Goal: Information Seeking & Learning: Learn about a topic

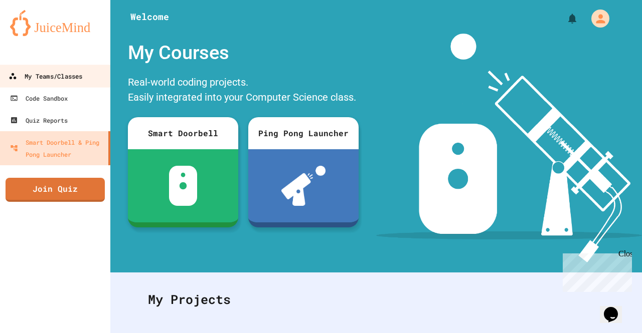
click at [82, 70] on div "My Teams/Classes" at bounding box center [46, 76] width 74 height 13
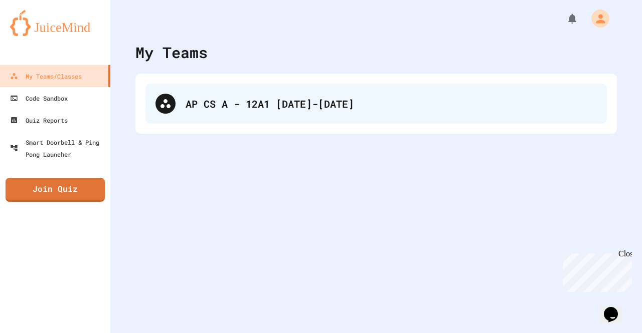
click at [248, 108] on div "AP CS A - 12A1 [DATE]-[DATE]" at bounding box center [391, 103] width 411 height 15
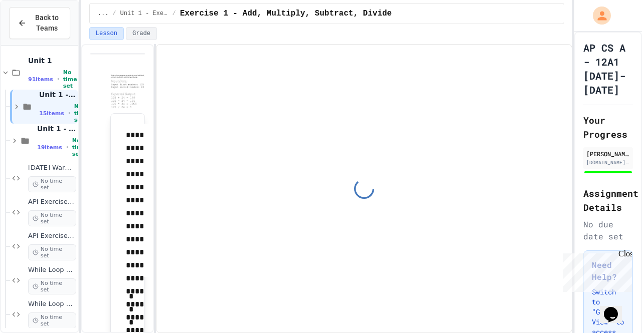
type input "**********"
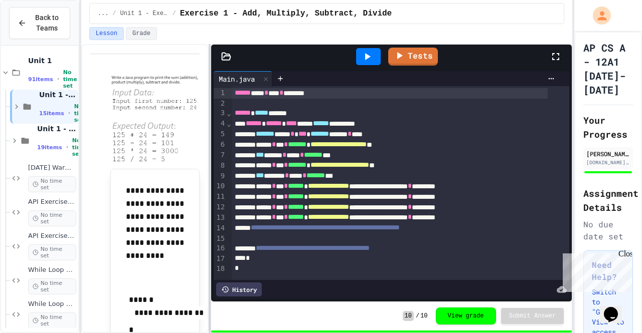
click at [211, 137] on div at bounding box center [210, 188] width 2 height 289
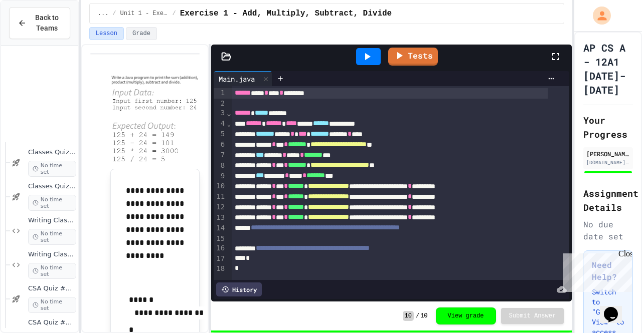
scroll to position [1780, 0]
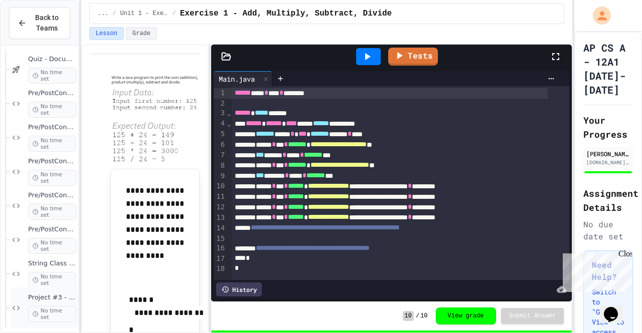
click at [23, 300] on div "Project #3 - URL Class No time set" at bounding box center [44, 308] width 68 height 41
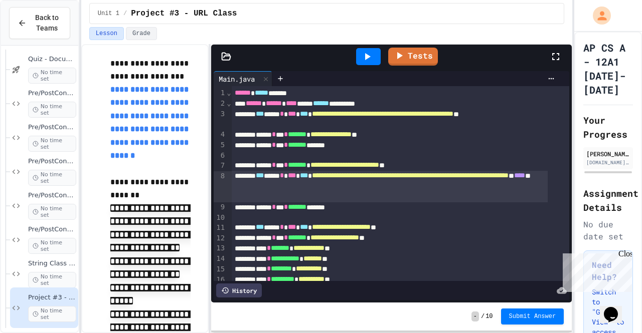
click at [233, 182] on div "**********" at bounding box center [390, 187] width 316 height 32
click at [226, 59] on icon at bounding box center [226, 57] width 10 height 10
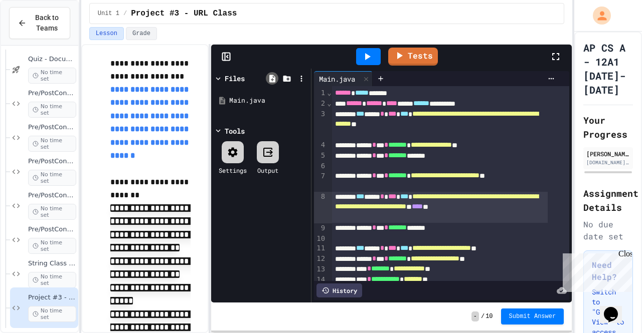
click at [275, 78] on icon at bounding box center [272, 78] width 9 height 9
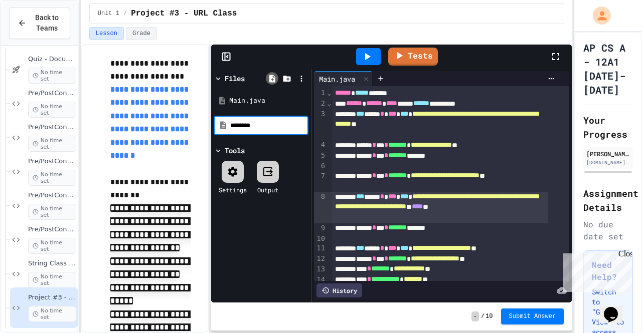
type input "********"
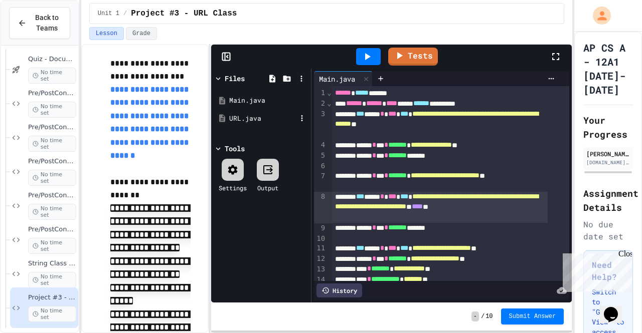
click at [257, 121] on div "URL.java" at bounding box center [262, 119] width 67 height 10
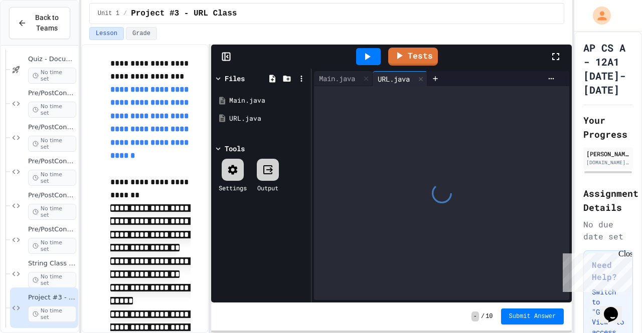
click at [224, 54] on icon at bounding box center [226, 57] width 10 height 10
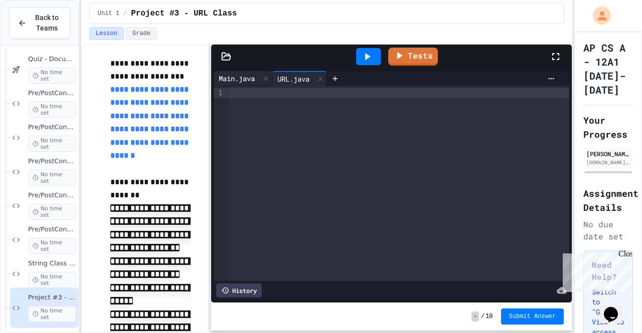
click at [237, 80] on div "Main.java" at bounding box center [237, 78] width 46 height 11
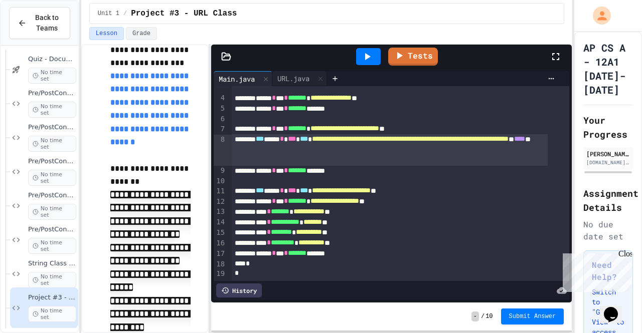
scroll to position [17, 0]
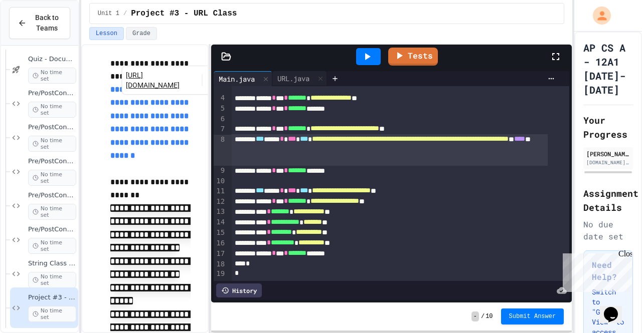
click at [146, 99] on p "**********" at bounding box center [155, 123] width 90 height 80
click at [155, 81] on link "[URL][DOMAIN_NAME]" at bounding box center [161, 80] width 70 height 20
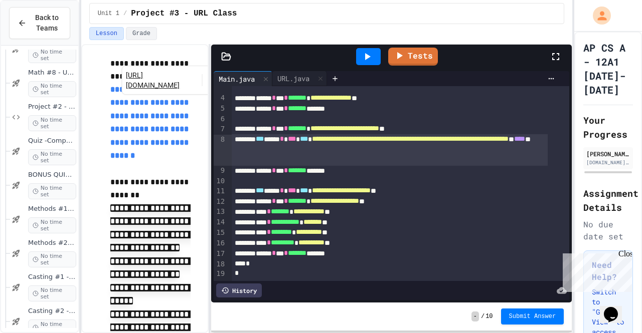
scroll to position [698, 0]
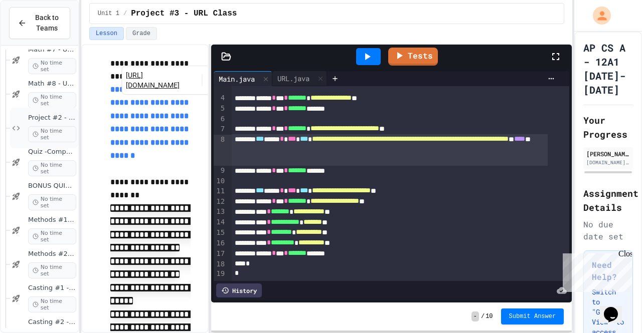
click at [32, 121] on span "Project #2 - AnsiViewer" at bounding box center [52, 118] width 48 height 9
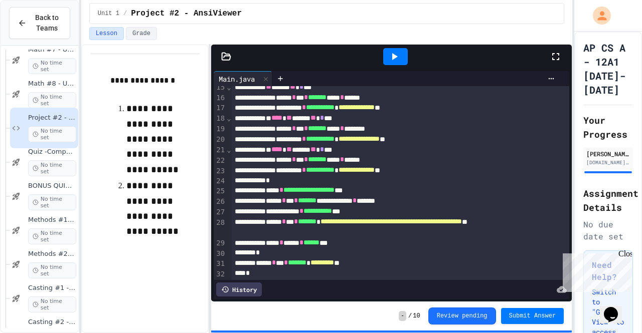
scroll to position [188, 0]
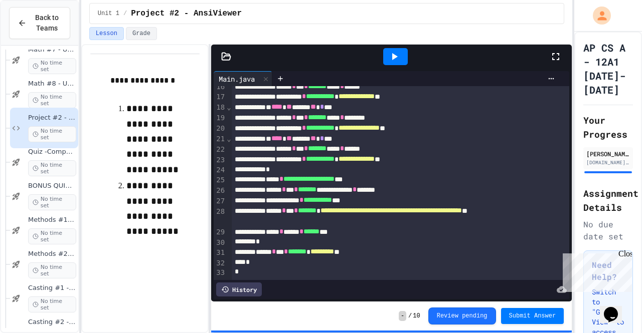
click at [398, 60] on icon at bounding box center [394, 57] width 12 height 12
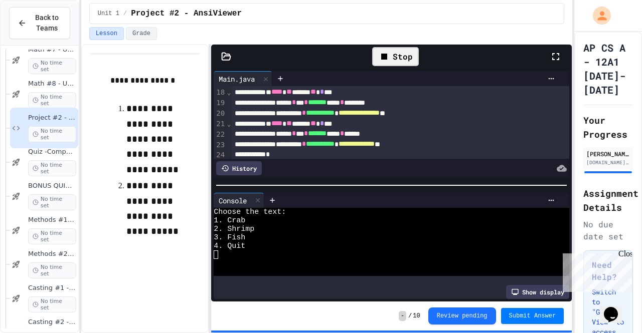
click at [361, 229] on div "2. Shrimp" at bounding box center [383, 229] width 338 height 9
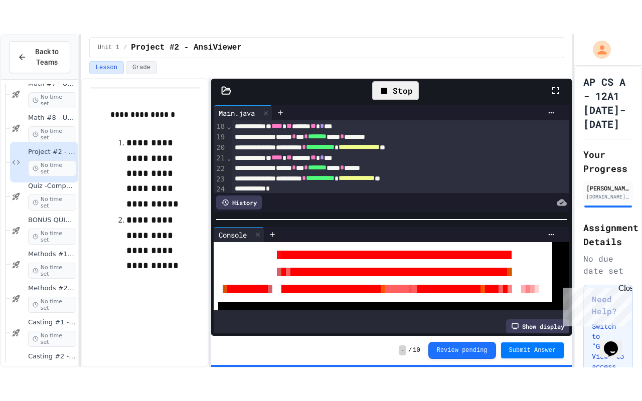
scroll to position [852, 0]
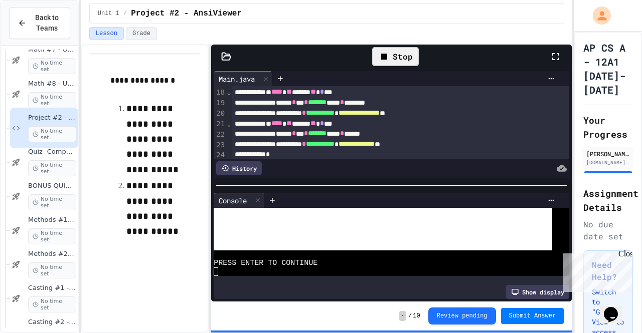
click at [553, 58] on icon at bounding box center [555, 56] width 7 height 7
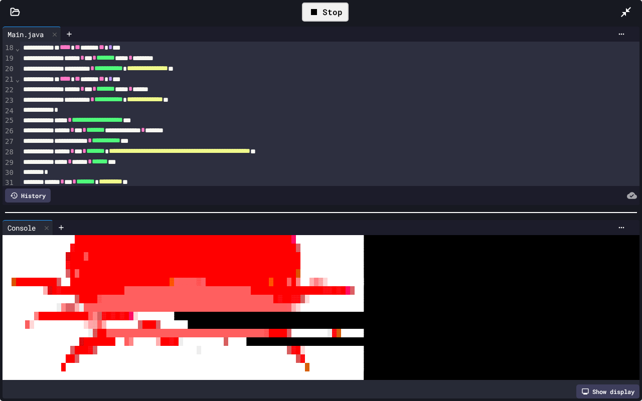
scroll to position [435, 0]
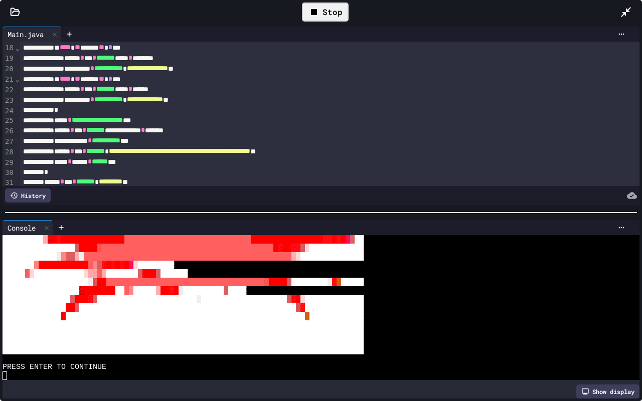
click at [429, 314] on div "▓▓▓▓▓▓▓▓▓▓▓▓▓ ░ ▓▓▓▓▓▓▓▓▓▓▓▓▓▓▓▓▓▓▓▓▓▓▓▓▓▓▓▓▓▓▓▓▓▓▓▓▓▓▓▓▓▓▓▓▓▓▓▓▓▓▓▓ ░ ▓▓▓▓▓▓▓▓…" at bounding box center [312, 316] width 618 height 9
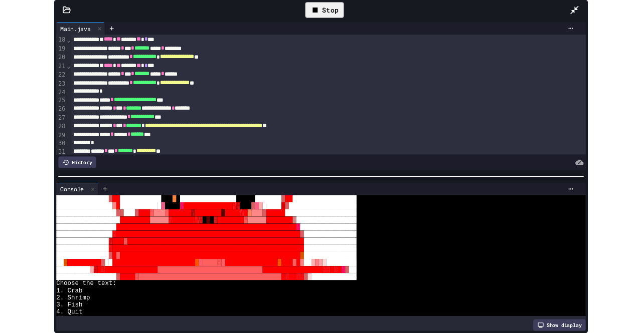
scroll to position [452, 0]
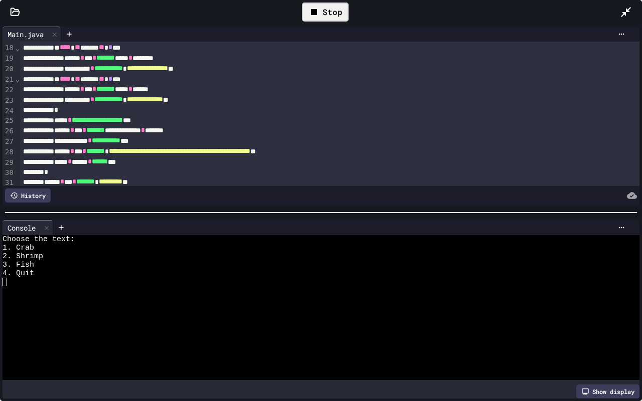
click at [622, 8] on icon at bounding box center [626, 12] width 12 height 12
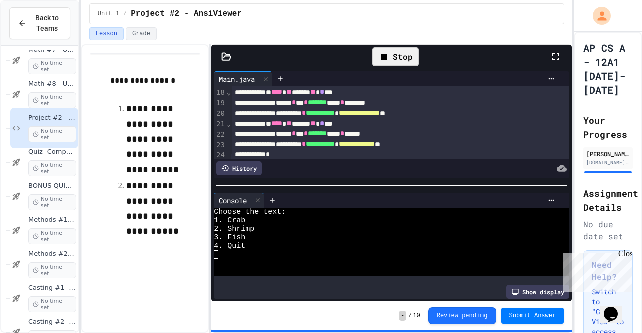
scroll to position [691, 0]
click at [260, 194] on div at bounding box center [258, 201] width 12 height 15
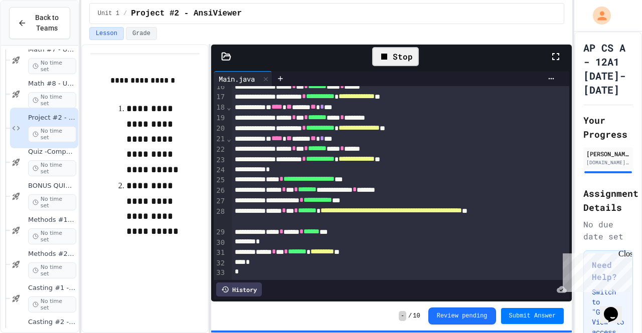
click at [383, 66] on div "Stop" at bounding box center [395, 56] width 47 height 19
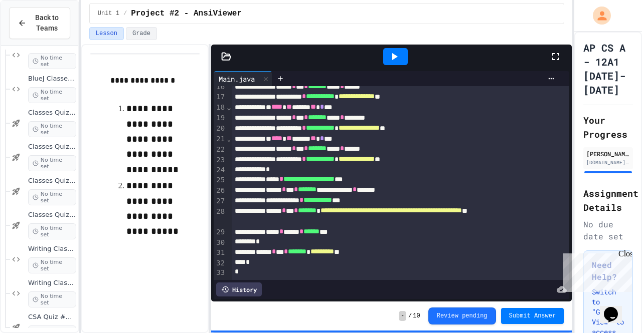
scroll to position [1780, 0]
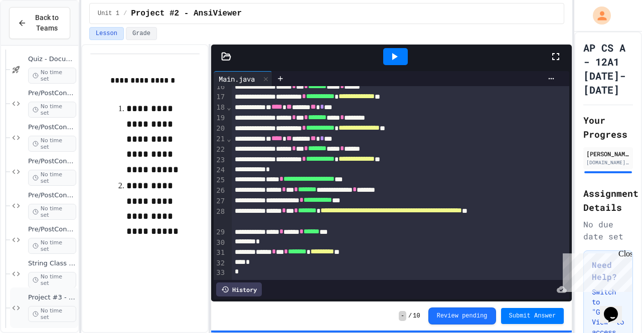
click at [60, 294] on span "Project #3 - URL Class" at bounding box center [52, 298] width 48 height 9
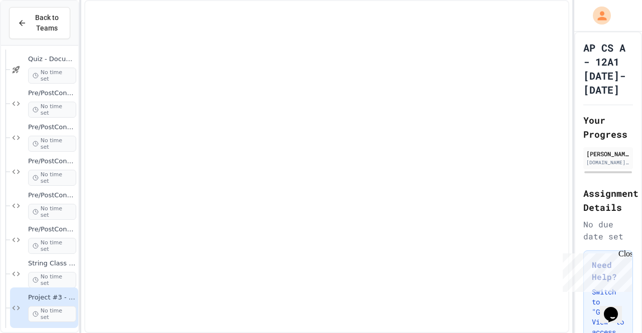
scroll to position [1767, 0]
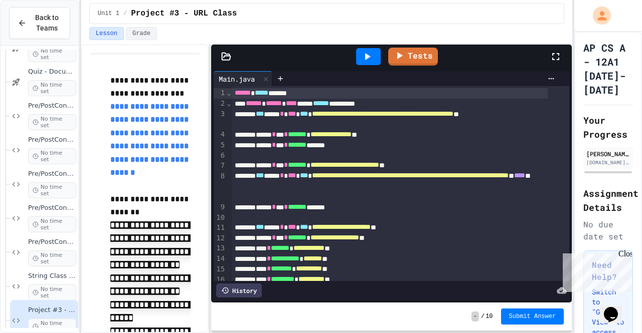
click at [230, 58] on icon at bounding box center [226, 57] width 10 height 10
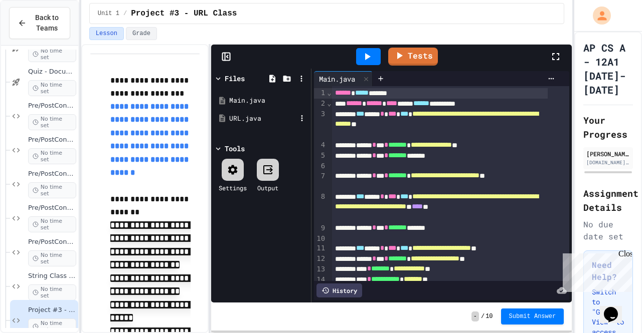
click at [245, 117] on div "URL.java" at bounding box center [262, 119] width 67 height 10
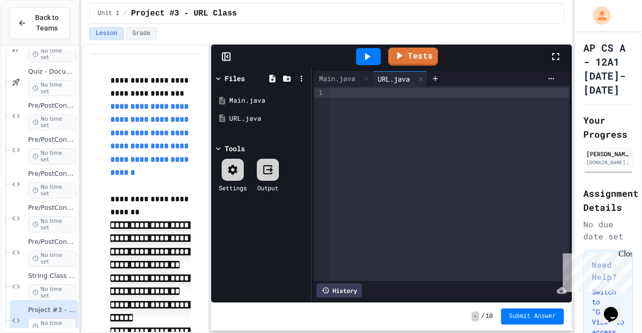
click at [392, 133] on div at bounding box center [449, 183] width 240 height 195
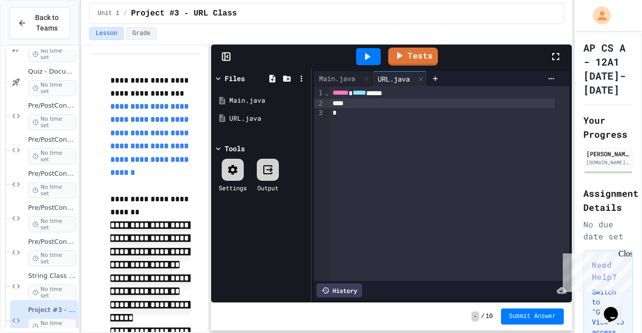
click at [625, 254] on div "Close" at bounding box center [624, 256] width 13 height 13
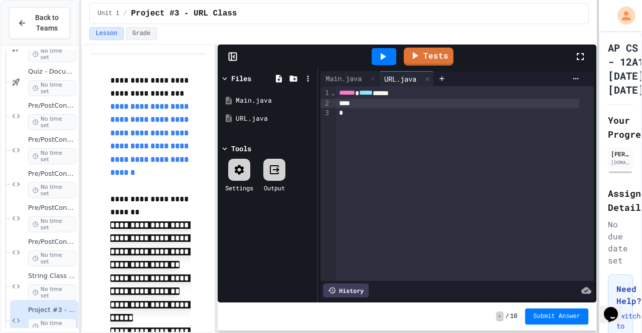
click at [598, 191] on div at bounding box center [598, 166] width 2 height 333
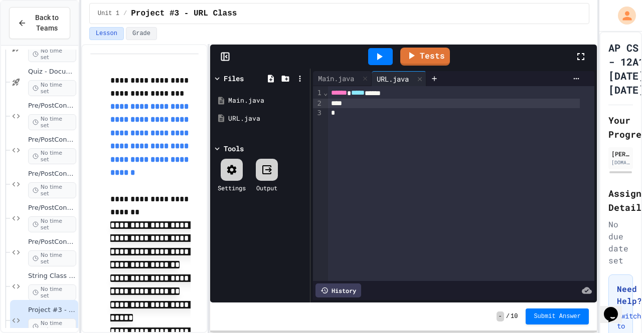
click at [207, 213] on div "**********" at bounding box center [339, 188] width 516 height 289
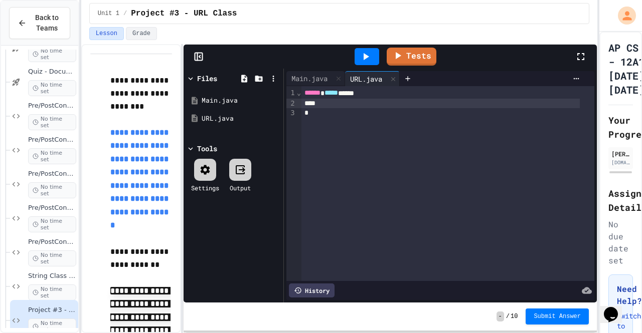
click at [181, 219] on div "**********" at bounding box center [339, 188] width 516 height 289
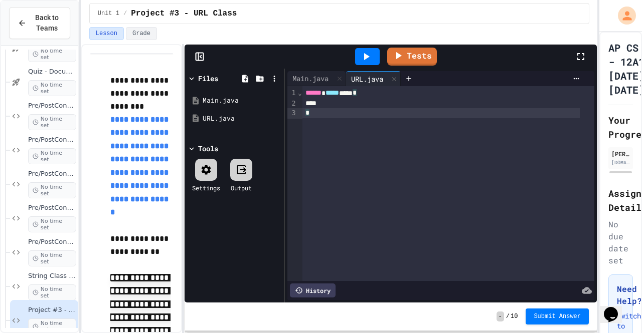
click at [362, 109] on div "*" at bounding box center [440, 113] width 277 height 10
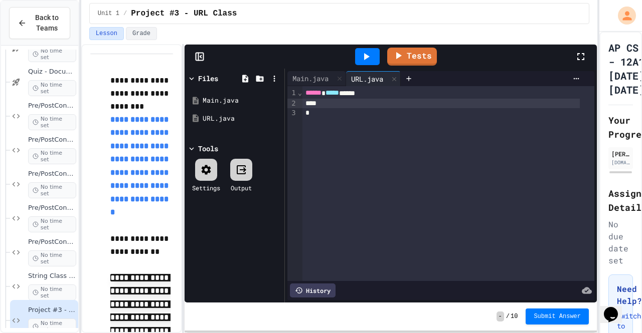
click at [362, 100] on div at bounding box center [440, 104] width 277 height 10
click at [323, 80] on div "Main.java" at bounding box center [310, 78] width 46 height 11
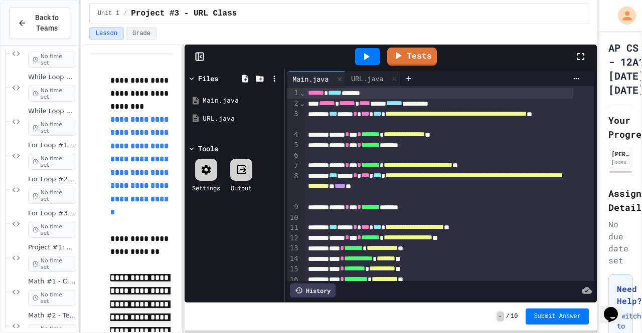
scroll to position [261, 0]
click at [52, 217] on span "For Loop #3 - Tristar Program" at bounding box center [52, 214] width 48 height 9
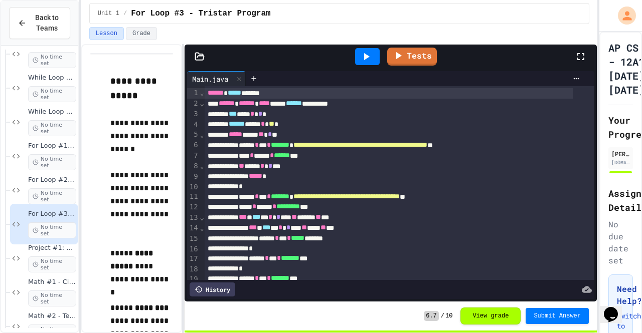
click at [366, 60] on icon at bounding box center [366, 57] width 12 height 12
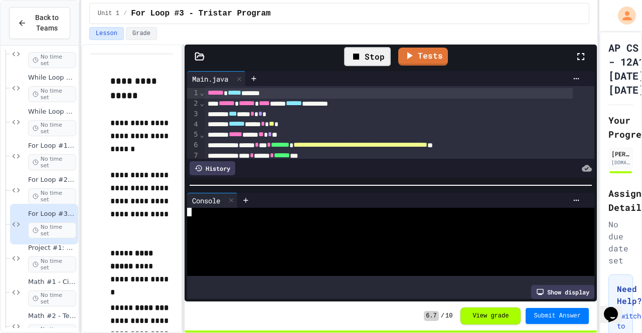
click at [384, 259] on div at bounding box center [381, 263] width 388 height 9
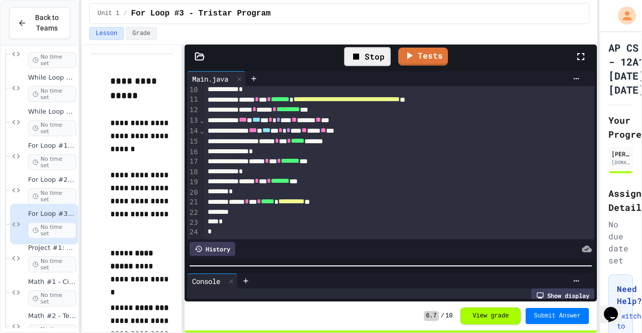
scroll to position [109, 0]
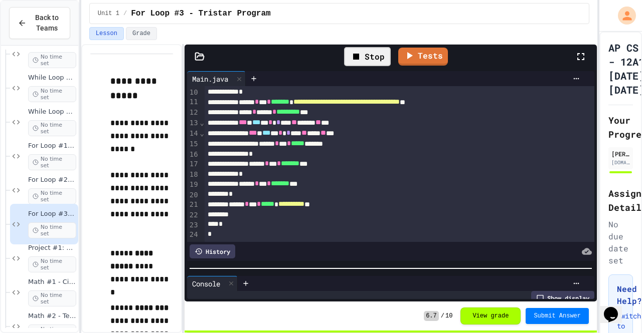
click at [378, 267] on div at bounding box center [391, 269] width 412 height 10
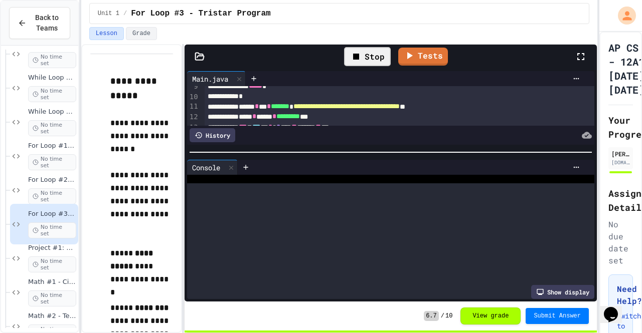
click at [287, 136] on div "**********" at bounding box center [391, 185] width 412 height 233
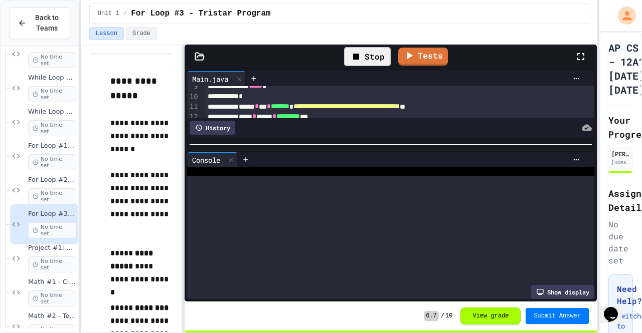
scroll to position [0, 0]
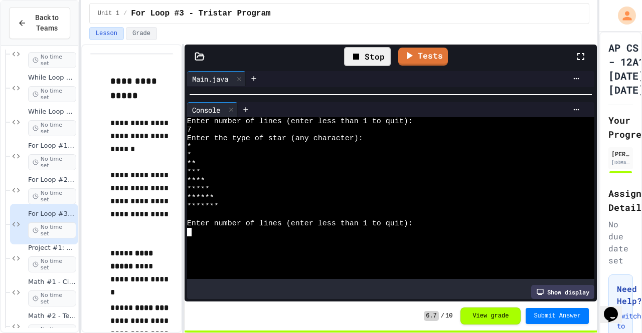
click at [332, 90] on div at bounding box center [391, 95] width 412 height 10
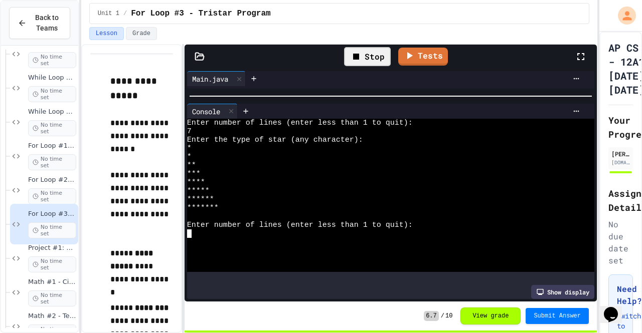
click at [298, 242] on div at bounding box center [381, 242] width 388 height 9
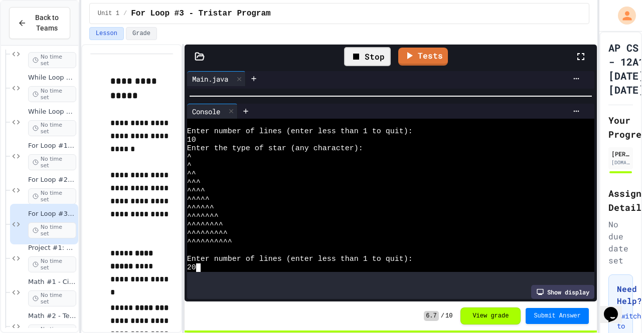
scroll to position [111, 0]
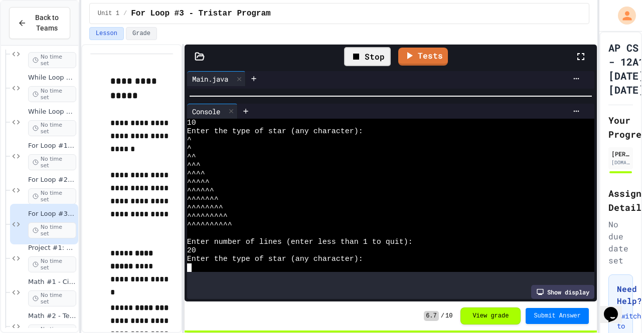
type textarea "*"
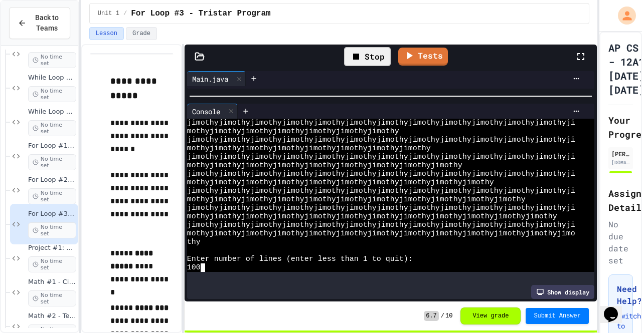
scroll to position [784, 0]
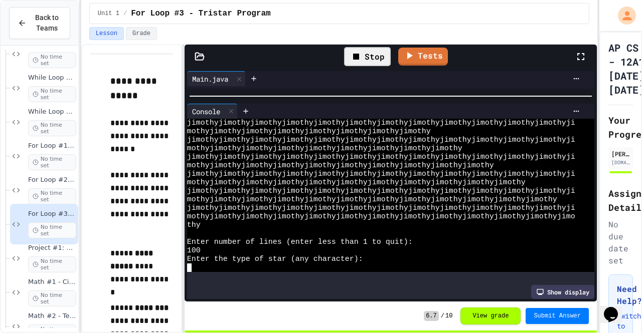
type textarea "*"
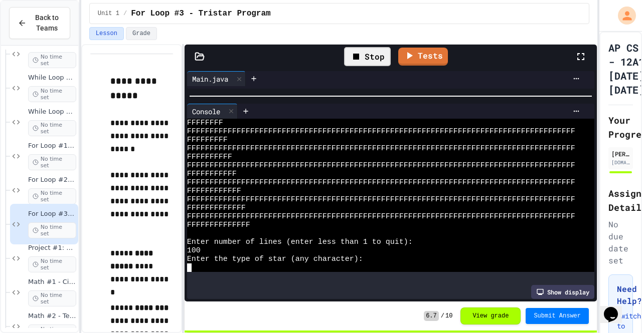
scroll to position [1799, 0]
type textarea "*"
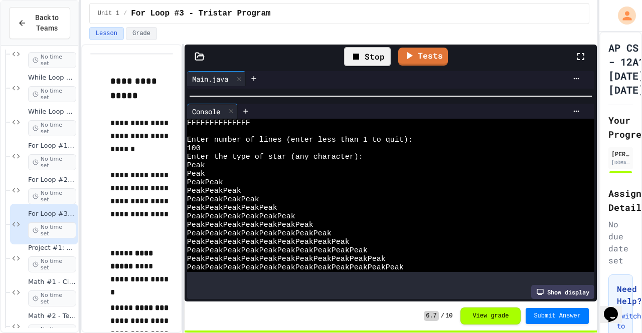
scroll to position [1903, 0]
drag, startPoint x: 205, startPoint y: 174, endPoint x: 174, endPoint y: 169, distance: 30.9
click at [369, 58] on div "Stop" at bounding box center [367, 56] width 47 height 19
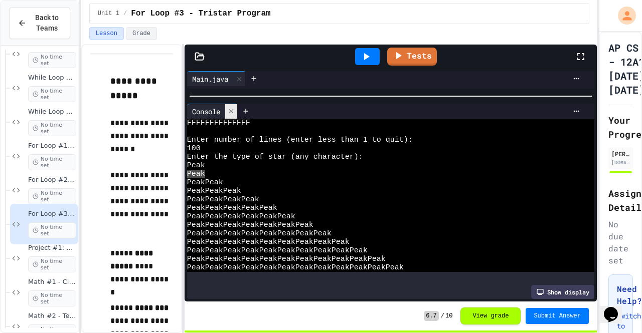
click at [232, 110] on icon at bounding box center [231, 111] width 4 height 4
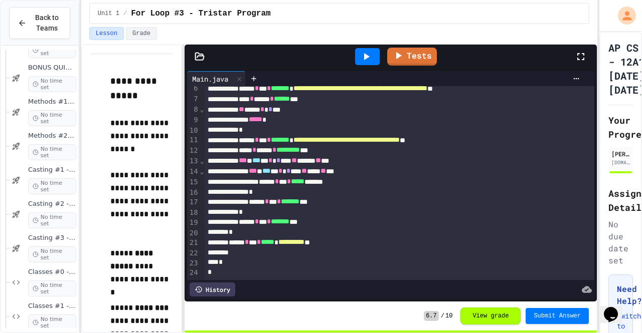
scroll to position [63, 0]
click at [289, 218] on div "****** * *** * ******* ***" at bounding box center [389, 222] width 368 height 11
click at [153, 210] on p "**********" at bounding box center [141, 201] width 63 height 65
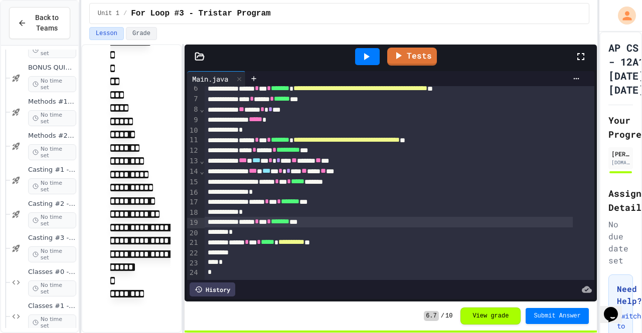
scroll to position [978, 0]
click at [417, 61] on link "Tests" at bounding box center [411, 55] width 49 height 19
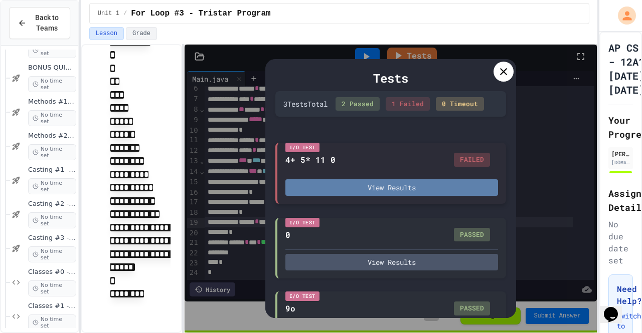
click at [408, 196] on button "View Results" at bounding box center [391, 188] width 213 height 17
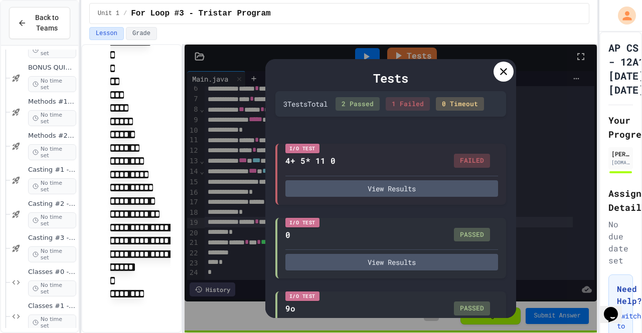
click at [502, 73] on icon at bounding box center [503, 71] width 7 height 7
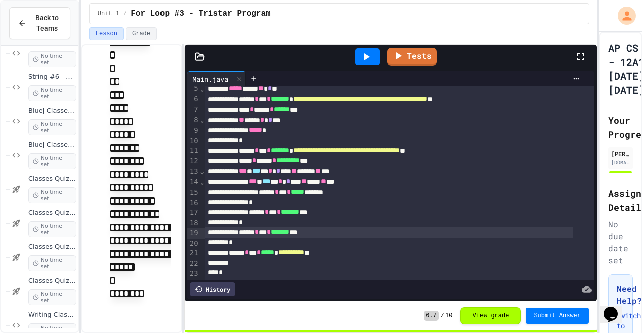
scroll to position [1353, 0]
click at [53, 144] on span "BlueJ Classes #2 - Dice Class" at bounding box center [52, 144] width 48 height 9
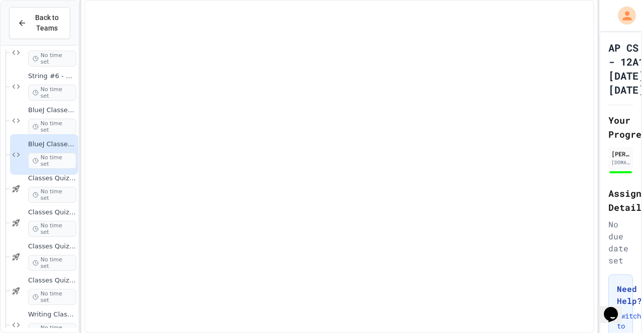
click at [57, 178] on span "Classes Quiz #1 - Objects and Instantiation" at bounding box center [52, 179] width 48 height 9
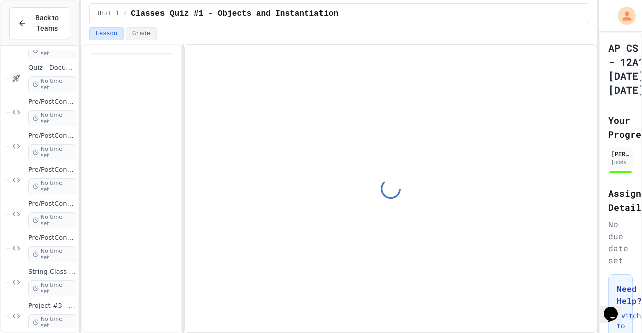
scroll to position [1780, 0]
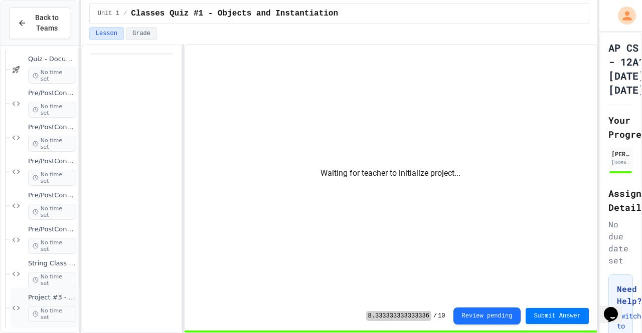
click at [46, 299] on span "Project #3 - URL Class" at bounding box center [52, 298] width 48 height 9
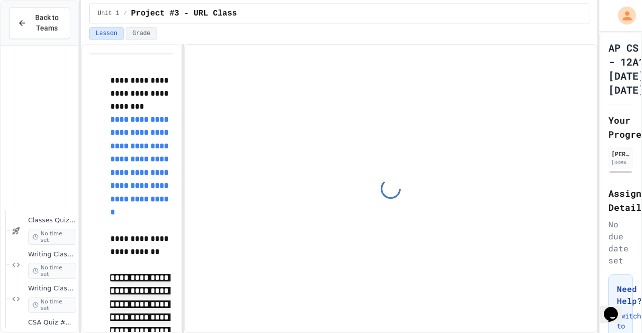
scroll to position [1780, 0]
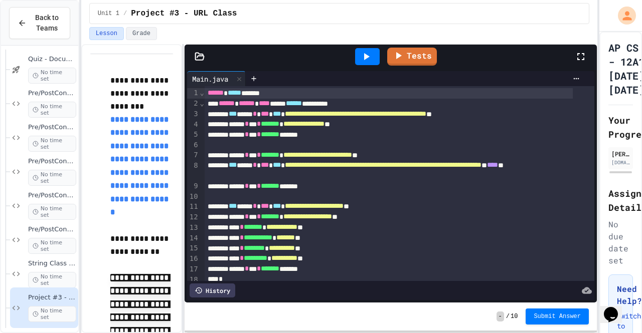
click at [198, 50] on div "Tests" at bounding box center [391, 57] width 412 height 24
click at [200, 56] on icon at bounding box center [199, 56] width 9 height 7
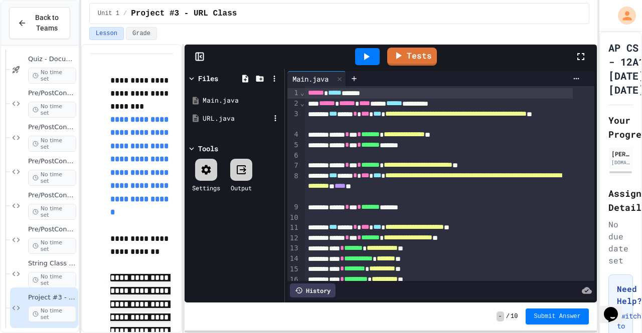
click at [218, 116] on div "URL.java" at bounding box center [236, 119] width 67 height 10
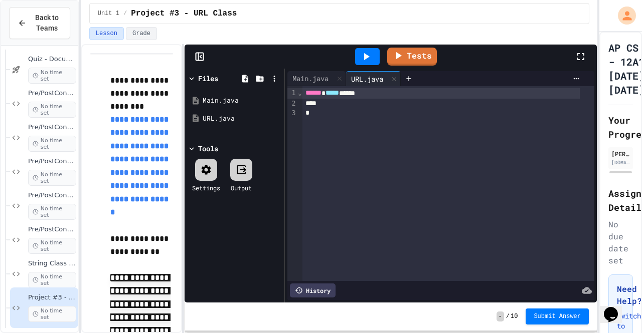
click at [199, 62] on div "Tests" at bounding box center [391, 57] width 412 height 24
click at [200, 61] on rect at bounding box center [200, 57] width 8 height 8
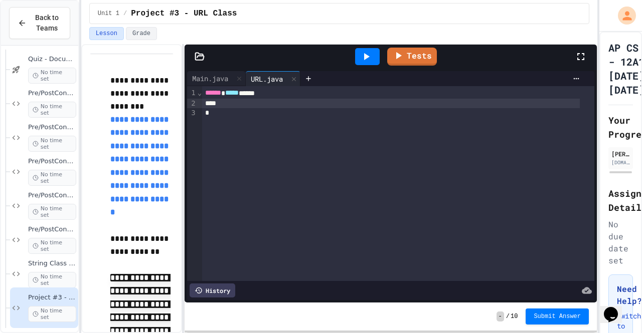
click at [237, 103] on div at bounding box center [391, 104] width 378 height 10
click at [207, 73] on div "Main.java" at bounding box center [210, 78] width 46 height 11
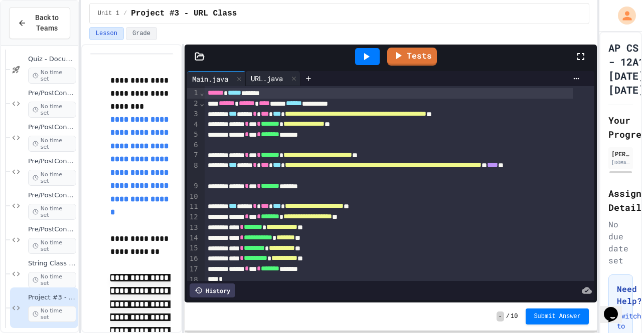
click at [270, 82] on div "URL.java" at bounding box center [267, 78] width 42 height 11
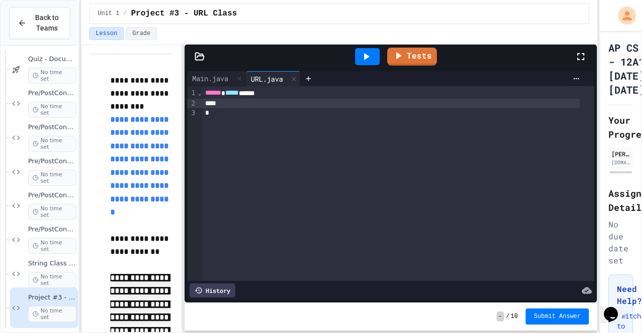
click at [269, 100] on div at bounding box center [391, 104] width 378 height 10
